Goal: Navigation & Orientation: Find specific page/section

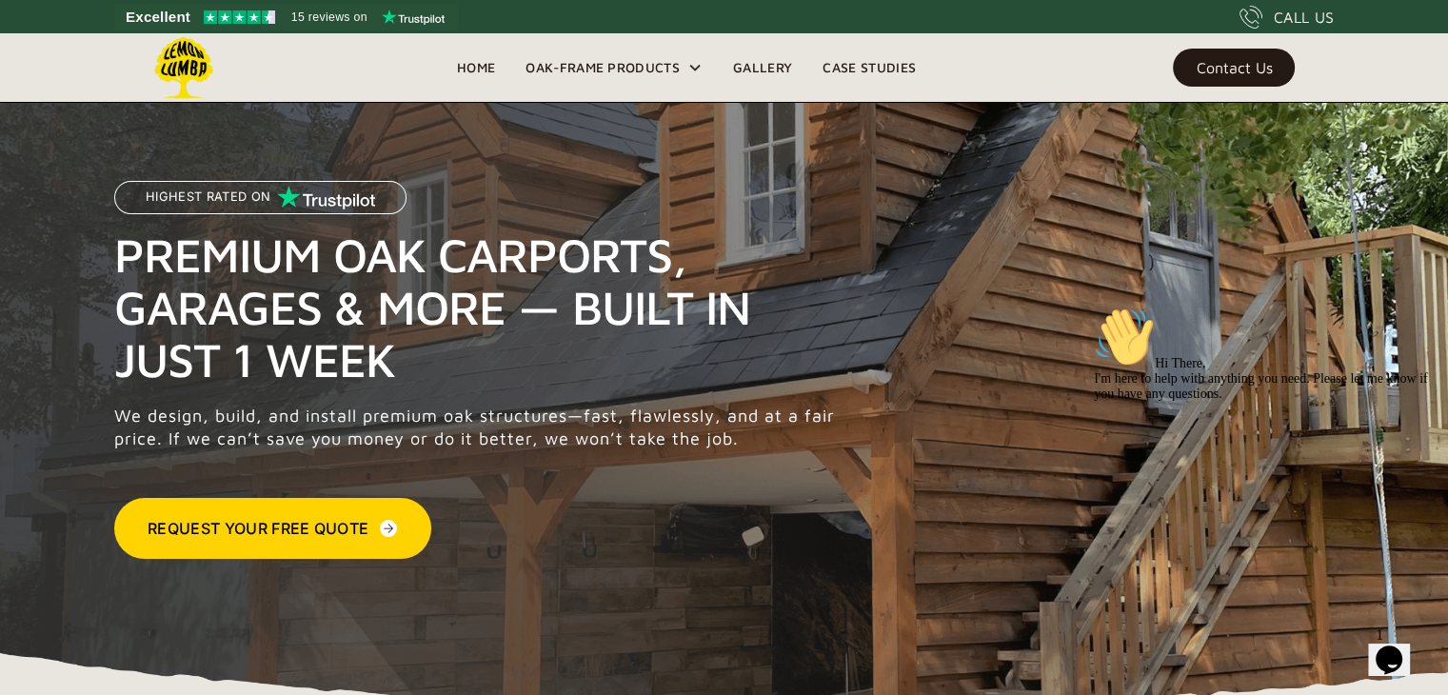
click at [758, 69] on link "Gallery" at bounding box center [762, 67] width 89 height 29
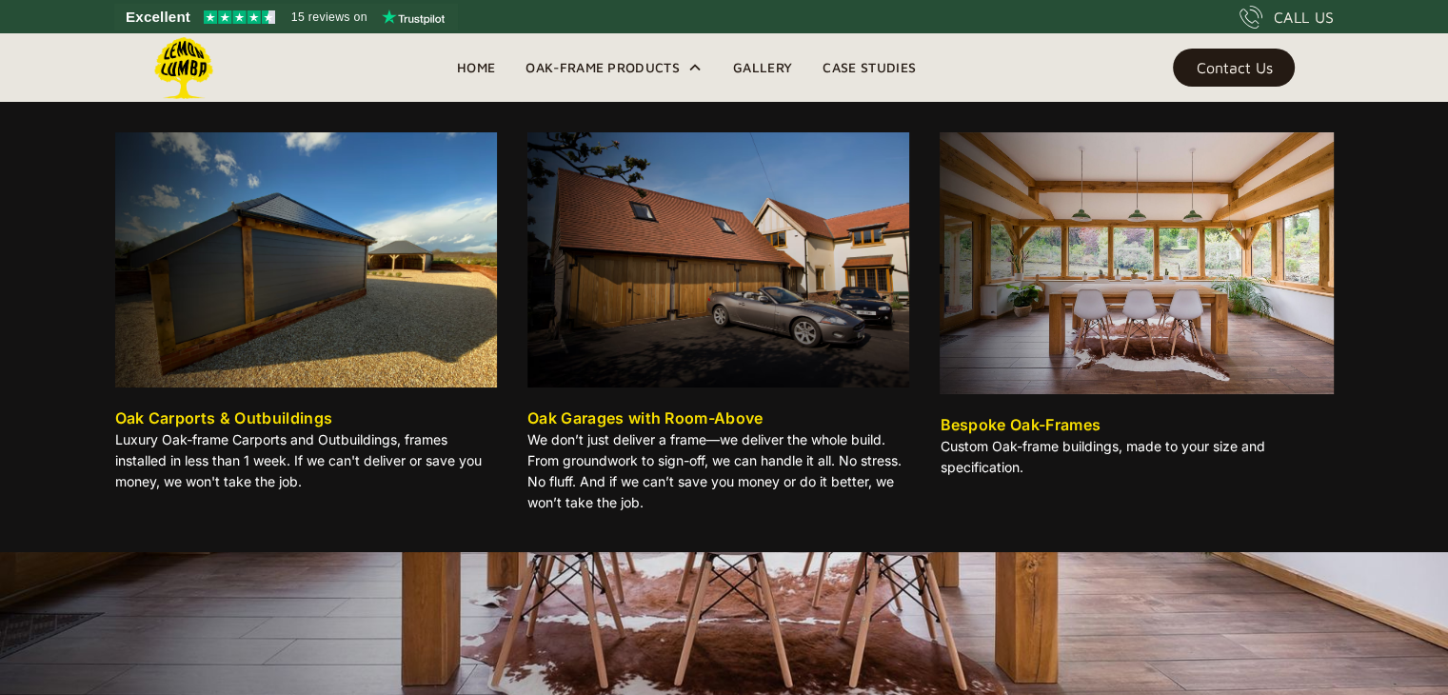
click at [623, 58] on div "Oak-Frame Products" at bounding box center [602, 67] width 154 height 23
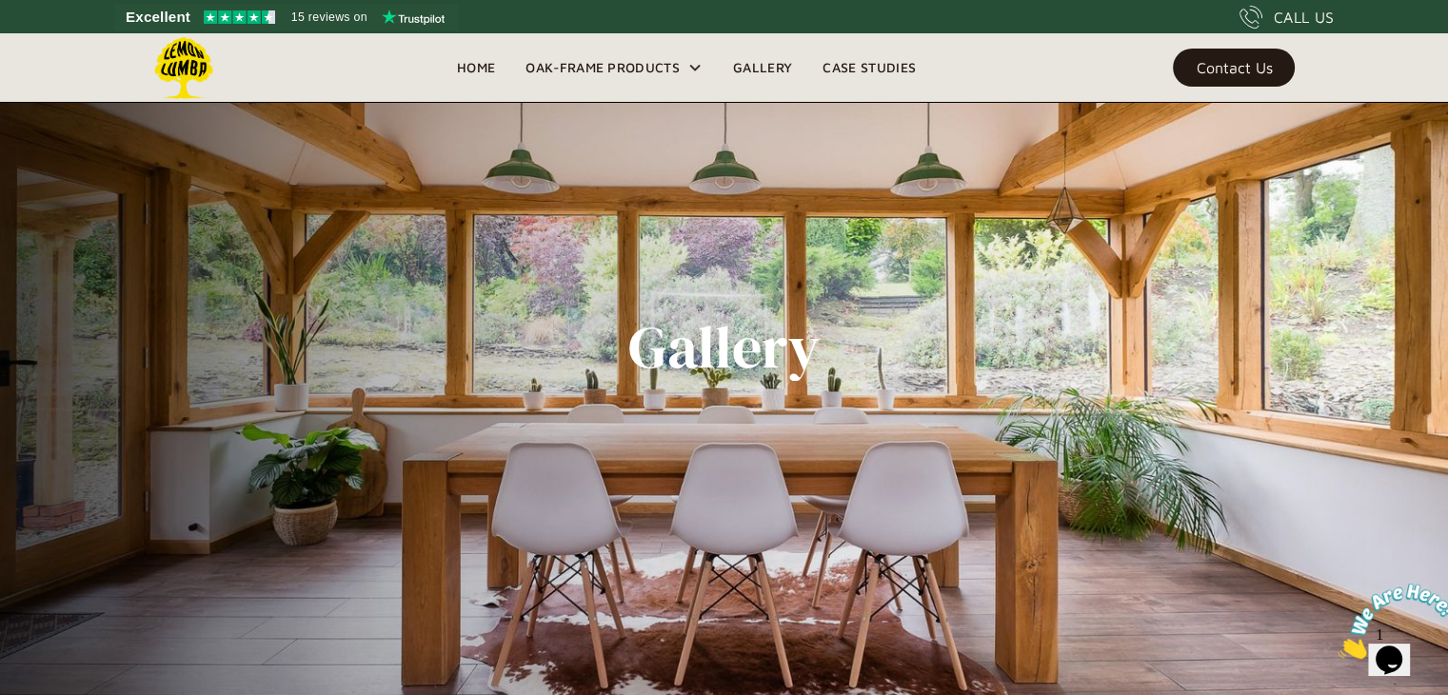
click at [612, 66] on div "Oak-Frame Products" at bounding box center [602, 67] width 154 height 23
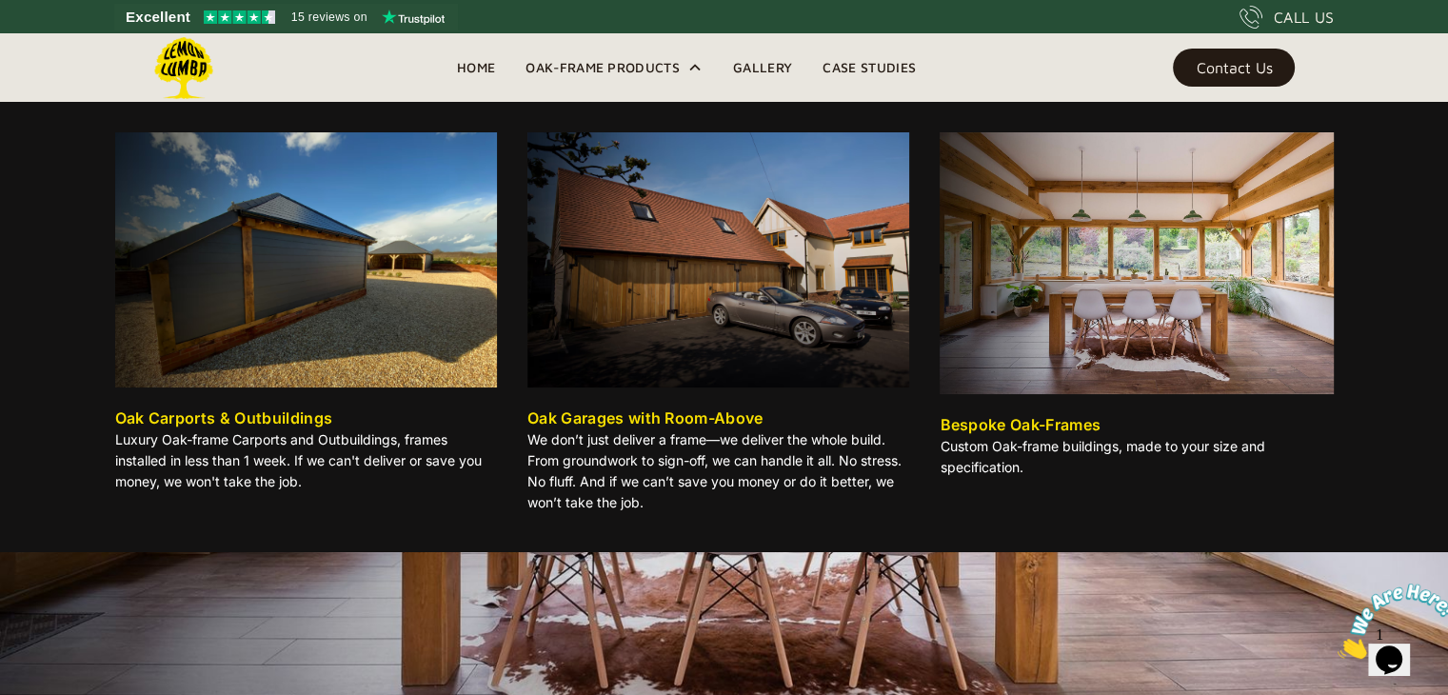
click at [353, 317] on img at bounding box center [306, 259] width 382 height 255
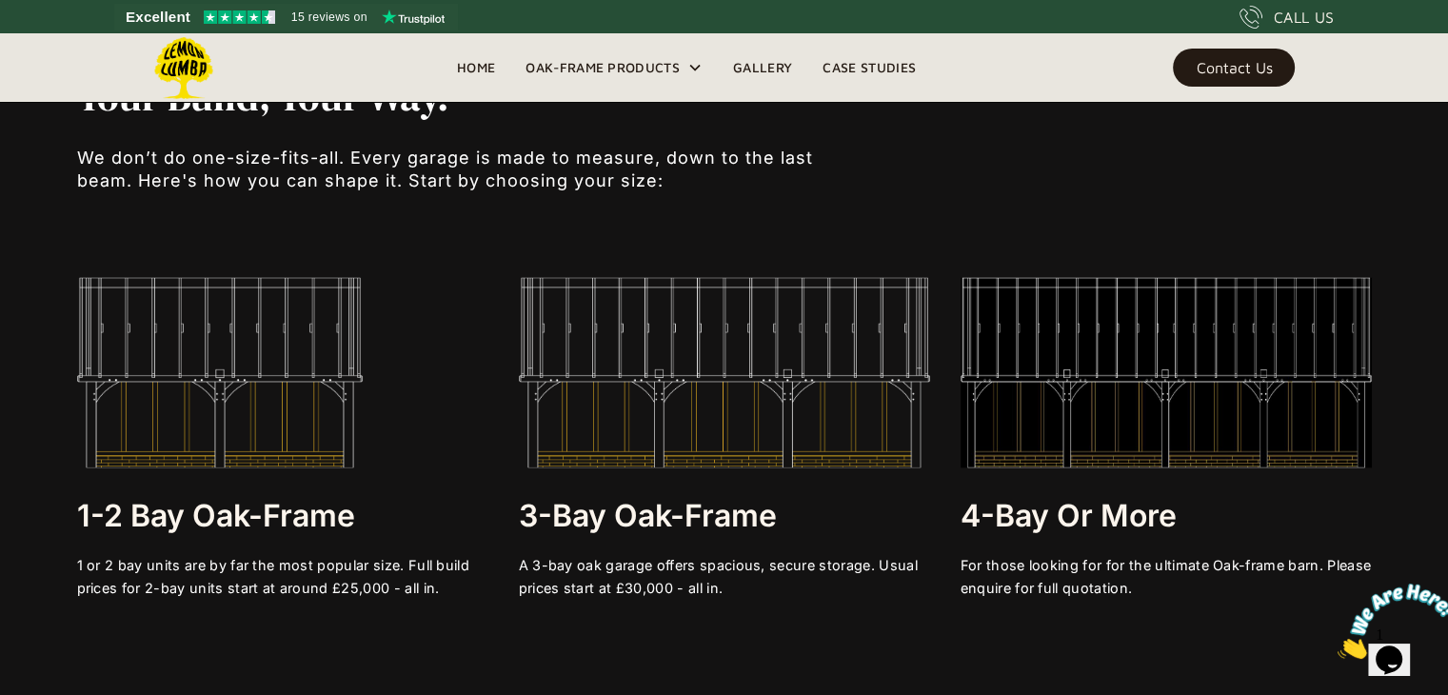
scroll to position [3537, 0]
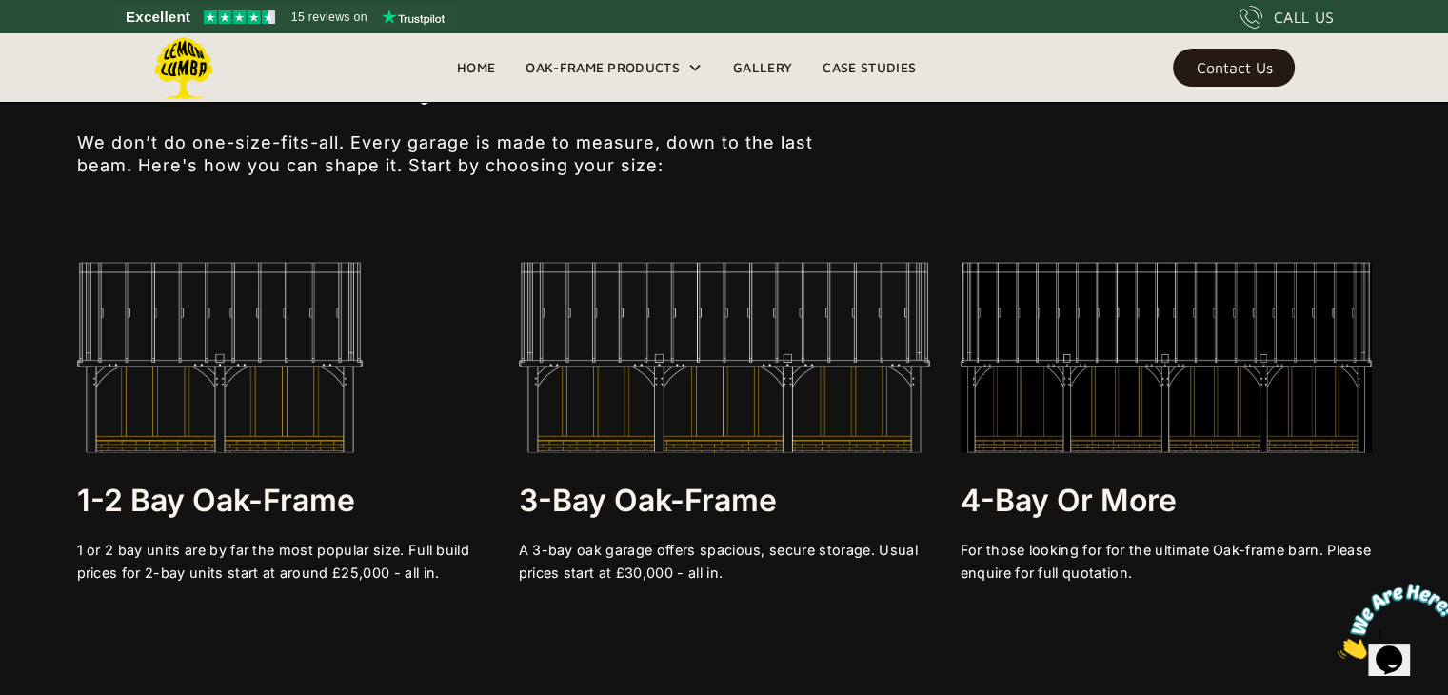
click at [1118, 342] on img at bounding box center [1165, 357] width 411 height 190
click at [1071, 500] on h3 "4-bay or More" at bounding box center [1165, 500] width 411 height 38
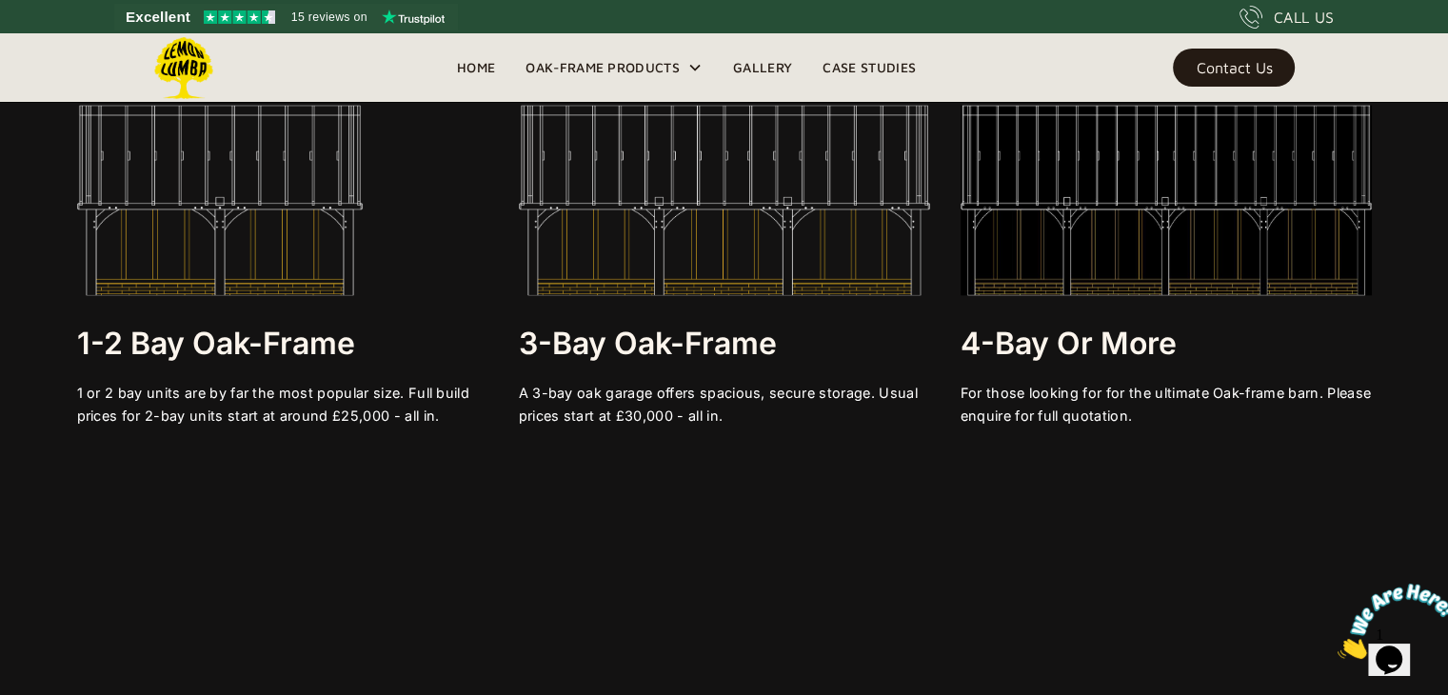
scroll to position [2737, 0]
